Goal: Task Accomplishment & Management: Manage account settings

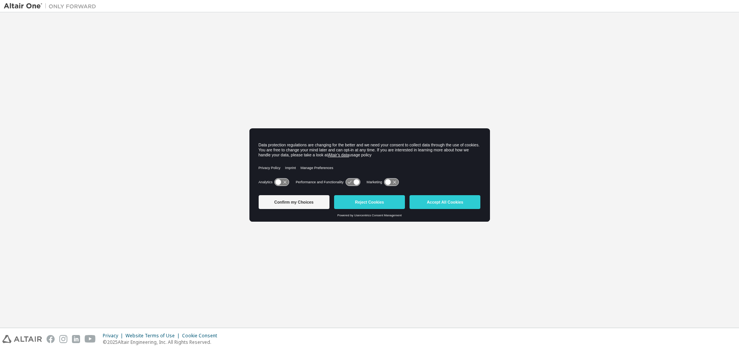
click at [359, 163] on div "Privacy Policy Imprint Manage Preferences" at bounding box center [370, 167] width 222 height 17
click at [430, 194] on div "Confirm my Choices Reject Cookies Accept All Cookies" at bounding box center [370, 203] width 222 height 22
click at [424, 197] on button "Accept All Cookies" at bounding box center [444, 202] width 71 height 14
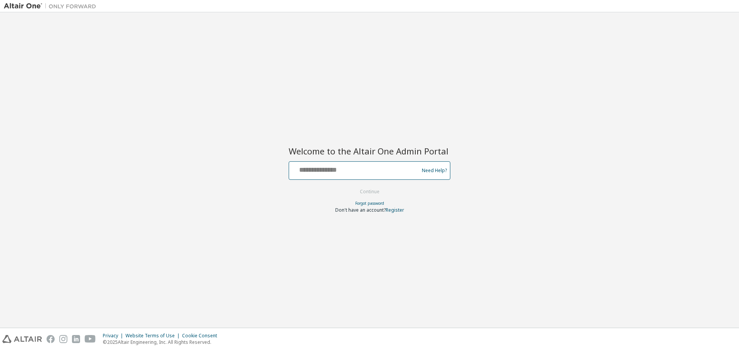
click at [350, 169] on input "text" at bounding box center [355, 168] width 126 height 11
click at [406, 168] on keeper-lock "Open Keeper Popup" at bounding box center [406, 168] width 9 height 9
click at [378, 168] on input "text" at bounding box center [355, 168] width 126 height 11
click at [371, 177] on div at bounding box center [355, 170] width 126 height 15
click at [372, 173] on input "text" at bounding box center [355, 168] width 126 height 11
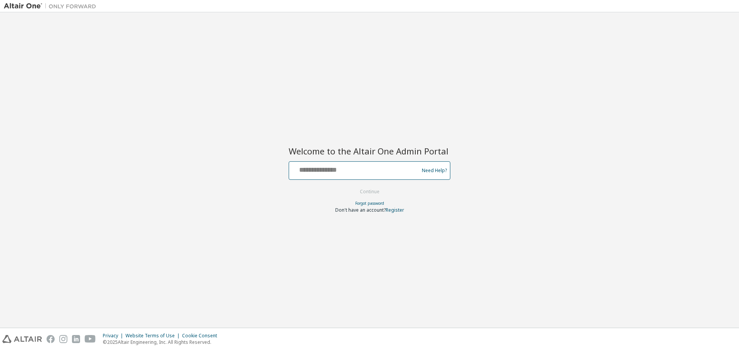
paste input "**********"
type input "**********"
click at [376, 193] on button "Continue" at bounding box center [370, 192] width 36 height 12
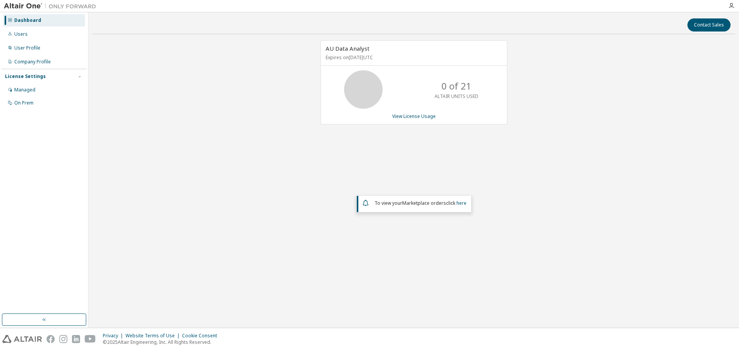
click at [694, 102] on div "AU Data Analyst Expires on [DATE] UTC 0 of 21 ALTAIR UNITS USED View License Us…" at bounding box center [413, 154] width 642 height 228
click at [26, 36] on div "Users" at bounding box center [20, 34] width 13 height 6
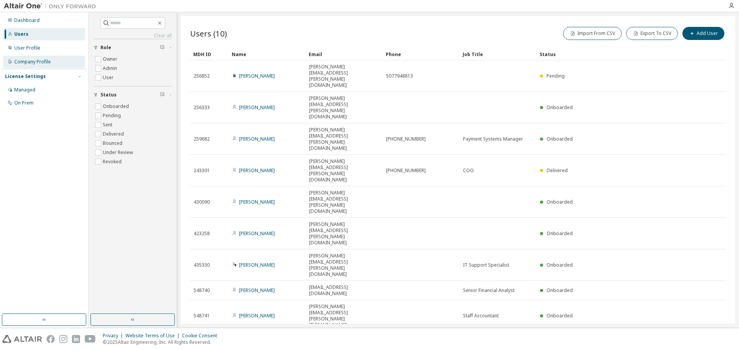
click at [63, 63] on div "Company Profile" at bounding box center [44, 62] width 82 height 12
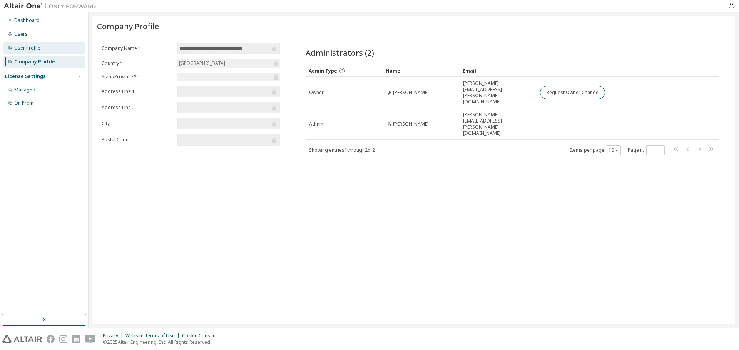
click at [35, 52] on div "User Profile" at bounding box center [44, 48] width 82 height 12
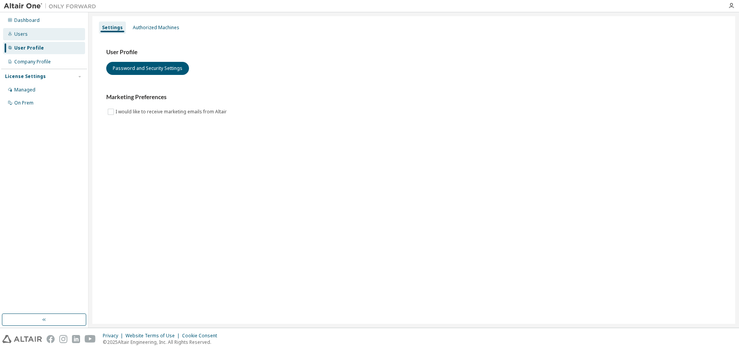
click at [38, 36] on div "Users" at bounding box center [44, 34] width 82 height 12
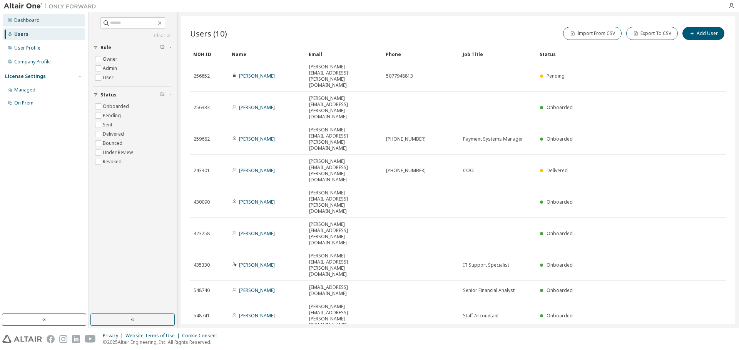
click at [43, 24] on div "Dashboard" at bounding box center [44, 20] width 82 height 12
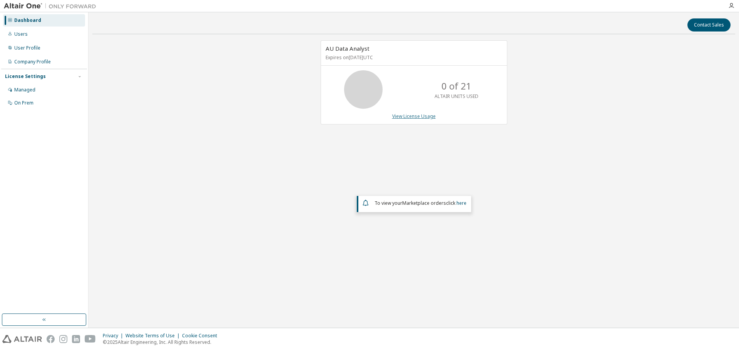
click at [415, 118] on link "View License Usage" at bounding box center [413, 116] width 43 height 7
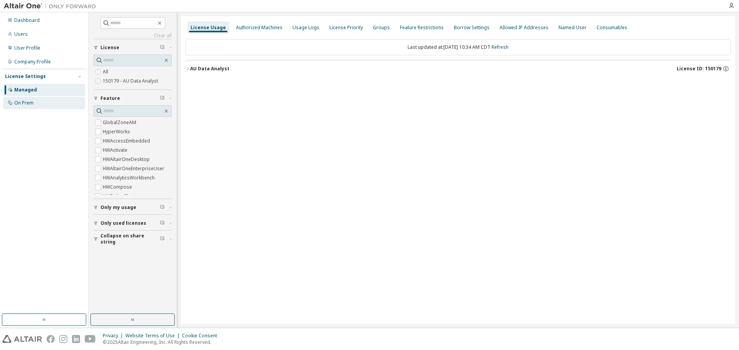
click at [55, 107] on div "On Prem" at bounding box center [44, 103] width 82 height 12
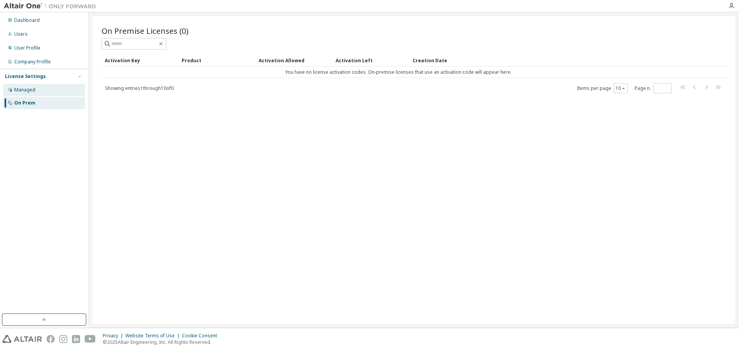
click at [56, 92] on div "Managed" at bounding box center [44, 90] width 82 height 12
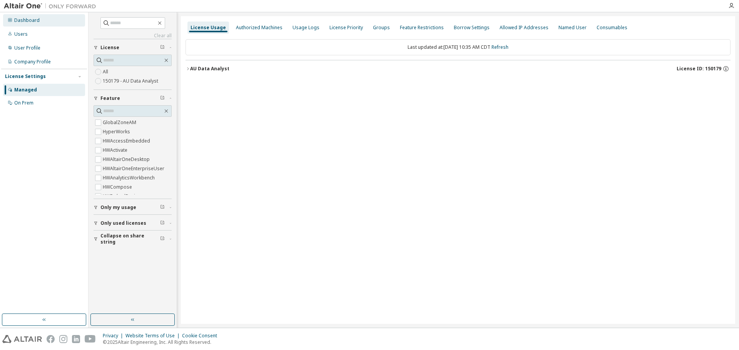
click at [44, 23] on div "Dashboard" at bounding box center [44, 20] width 82 height 12
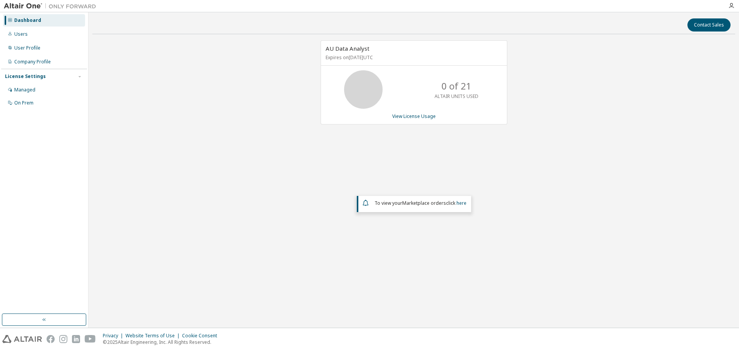
click at [731, 2] on div at bounding box center [730, 6] width 15 height 12
click at [731, 3] on icon "button" at bounding box center [731, 6] width 6 height 6
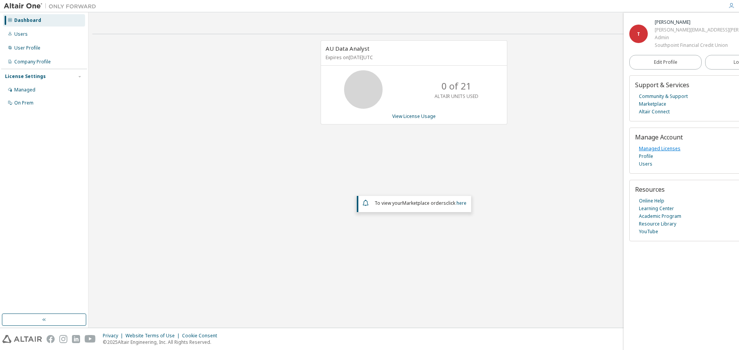
click at [664, 153] on link "Managed Licenses" at bounding box center [660, 149] width 42 height 8
click at [647, 160] on link "Profile" at bounding box center [646, 157] width 14 height 8
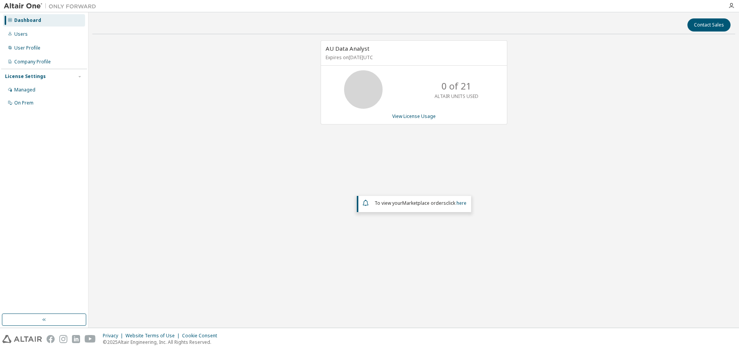
click at [32, 23] on div "Dashboard" at bounding box center [27, 20] width 27 height 6
click at [370, 98] on icon at bounding box center [363, 89] width 19 height 19
drag, startPoint x: 398, startPoint y: 58, endPoint x: 321, endPoint y: 58, distance: 76.9
click at [321, 58] on div "AU Data Analyst Expires on October 5, 2025 UTC" at bounding box center [414, 53] width 186 height 25
click at [37, 32] on div "Users" at bounding box center [44, 34] width 82 height 12
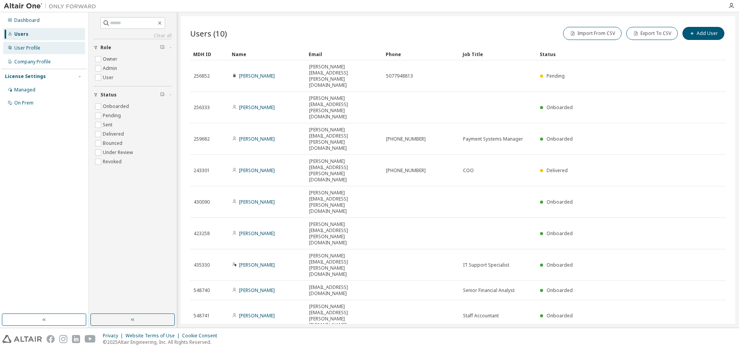
click at [37, 44] on div "User Profile" at bounding box center [44, 48] width 82 height 12
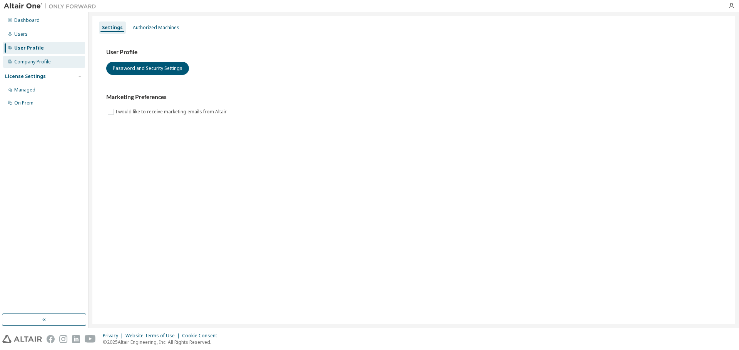
click at [35, 60] on div "Company Profile" at bounding box center [32, 62] width 37 height 6
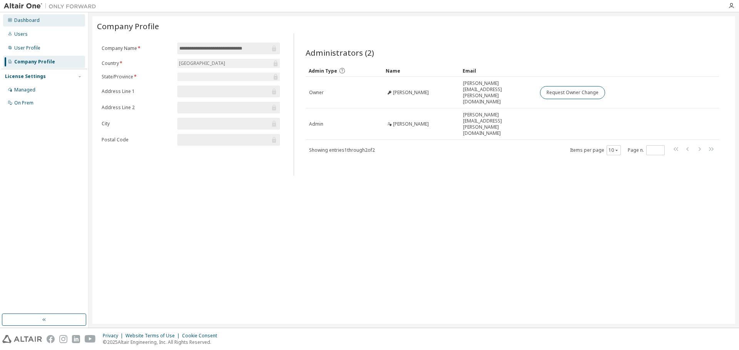
click at [28, 26] on div "Dashboard" at bounding box center [44, 20] width 82 height 12
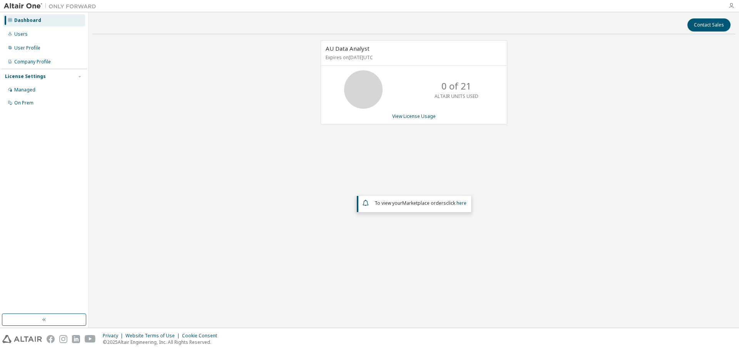
click at [730, 7] on icon "button" at bounding box center [731, 6] width 6 height 6
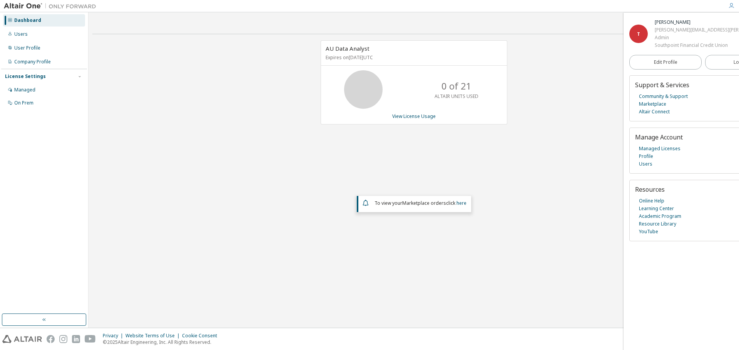
click at [614, 150] on div "AU Data Analyst Expires on October 5, 2025 UTC 0 of 21 ALTAIR UNITS USED View L…" at bounding box center [413, 154] width 642 height 228
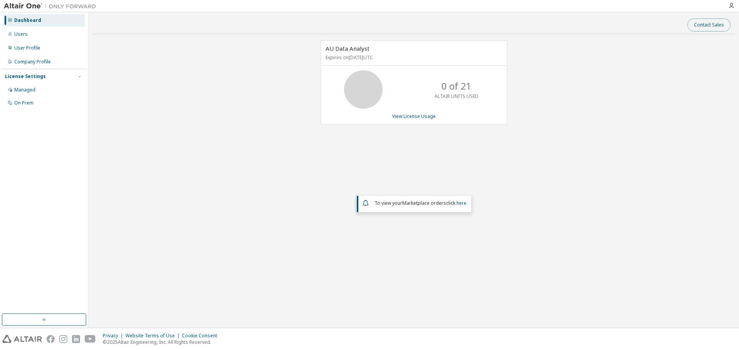
click at [713, 28] on button "Contact Sales" at bounding box center [708, 24] width 43 height 13
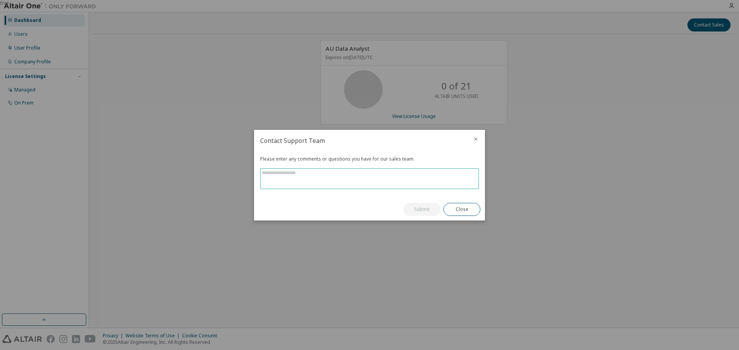
click at [430, 180] on textarea at bounding box center [369, 179] width 218 height 20
type textarea "**********"
click at [415, 209] on button "Submit" at bounding box center [421, 209] width 37 height 13
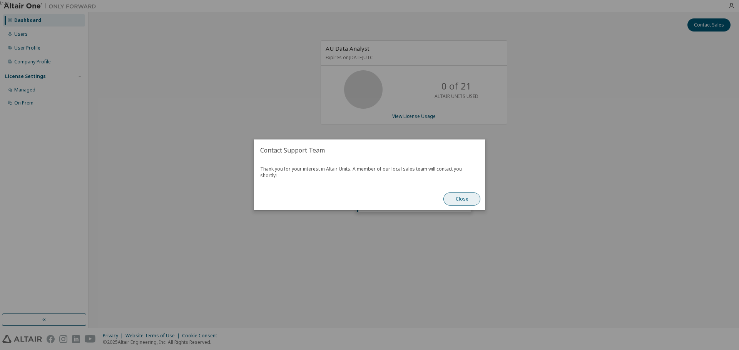
click at [468, 200] on button "Close" at bounding box center [461, 199] width 37 height 13
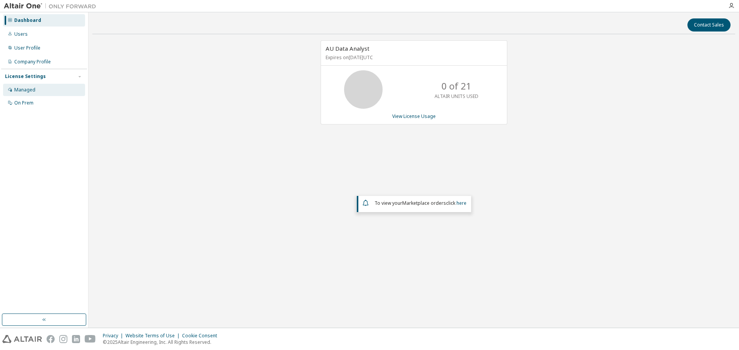
click at [62, 92] on div "Managed" at bounding box center [44, 90] width 82 height 12
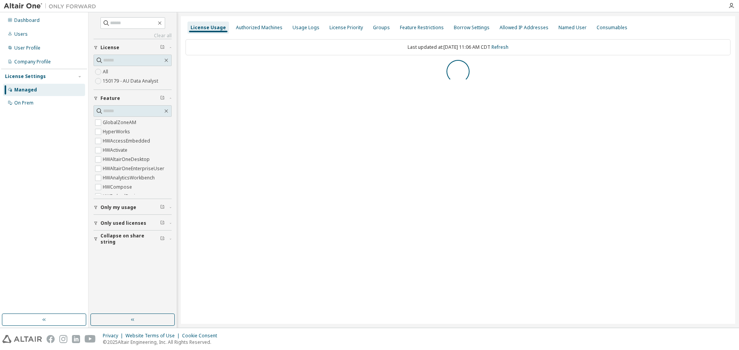
click at [73, 75] on div "License Settings" at bounding box center [44, 76] width 78 height 7
click at [120, 78] on label "150179 - AU Data Analyst" at bounding box center [131, 81] width 57 height 9
click at [190, 69] on div "AU Data Analyst" at bounding box center [209, 69] width 39 height 6
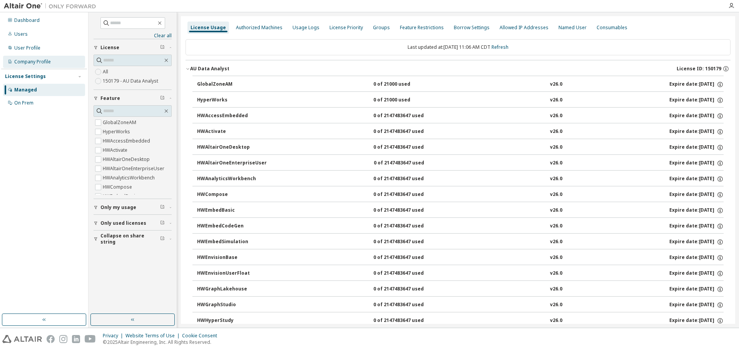
click at [20, 63] on div "Company Profile" at bounding box center [32, 62] width 37 height 6
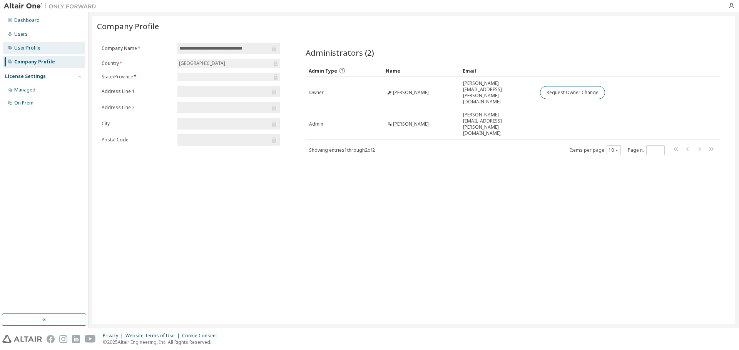
click at [32, 47] on div "User Profile" at bounding box center [27, 48] width 26 height 6
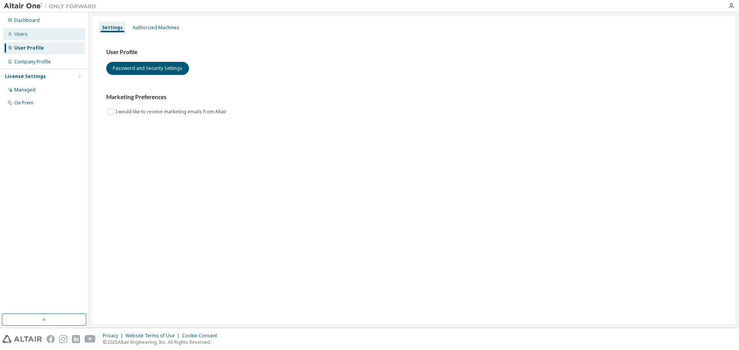
click at [33, 38] on div "Users" at bounding box center [44, 34] width 82 height 12
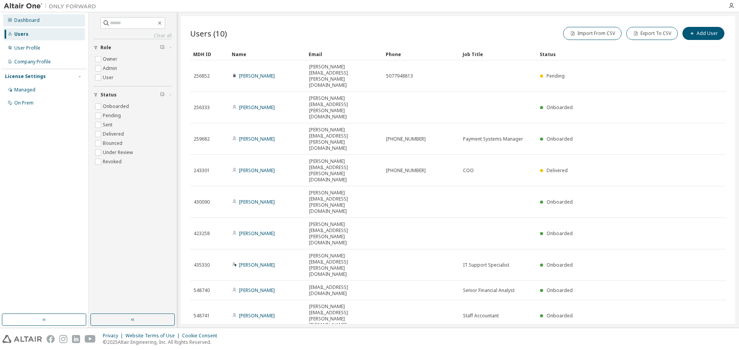
click at [27, 19] on div "Dashboard" at bounding box center [26, 20] width 25 height 6
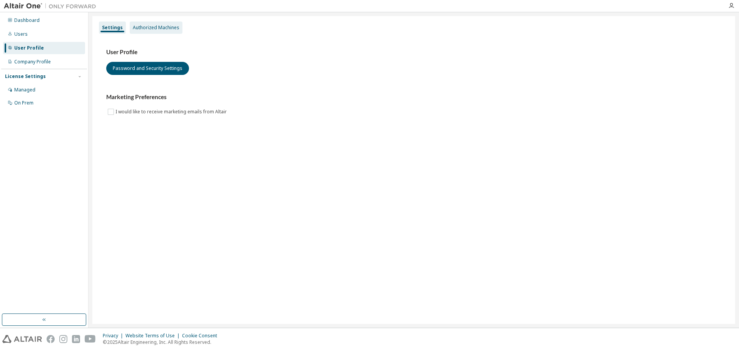
click at [147, 27] on div "Authorized Machines" at bounding box center [156, 28] width 47 height 6
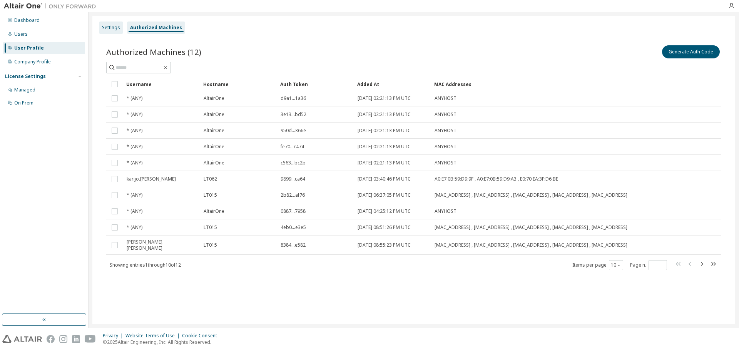
click at [120, 29] on div "Settings" at bounding box center [111, 28] width 24 height 12
